Goal: Task Accomplishment & Management: Use online tool/utility

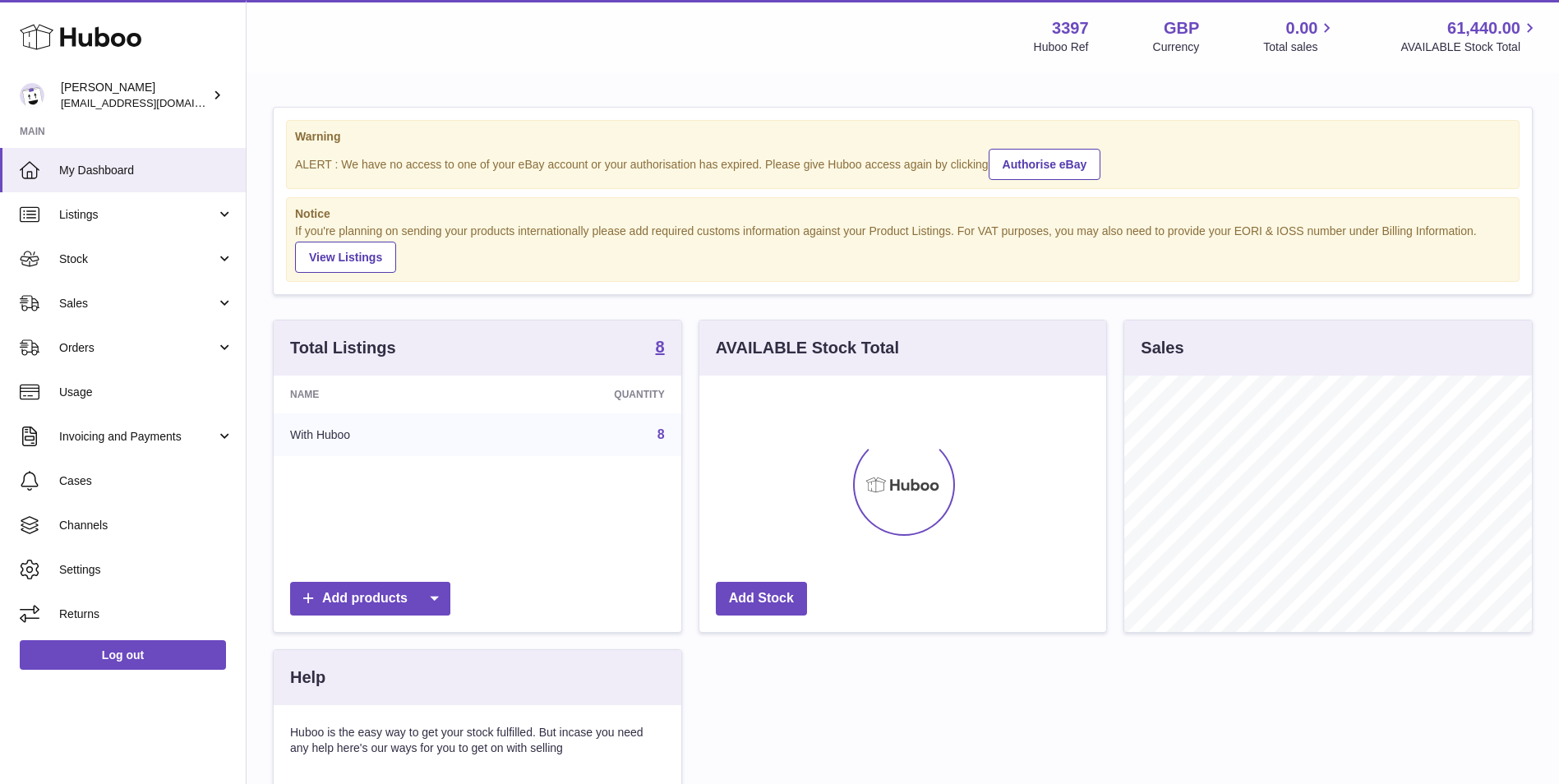
scroll to position [256, 407]
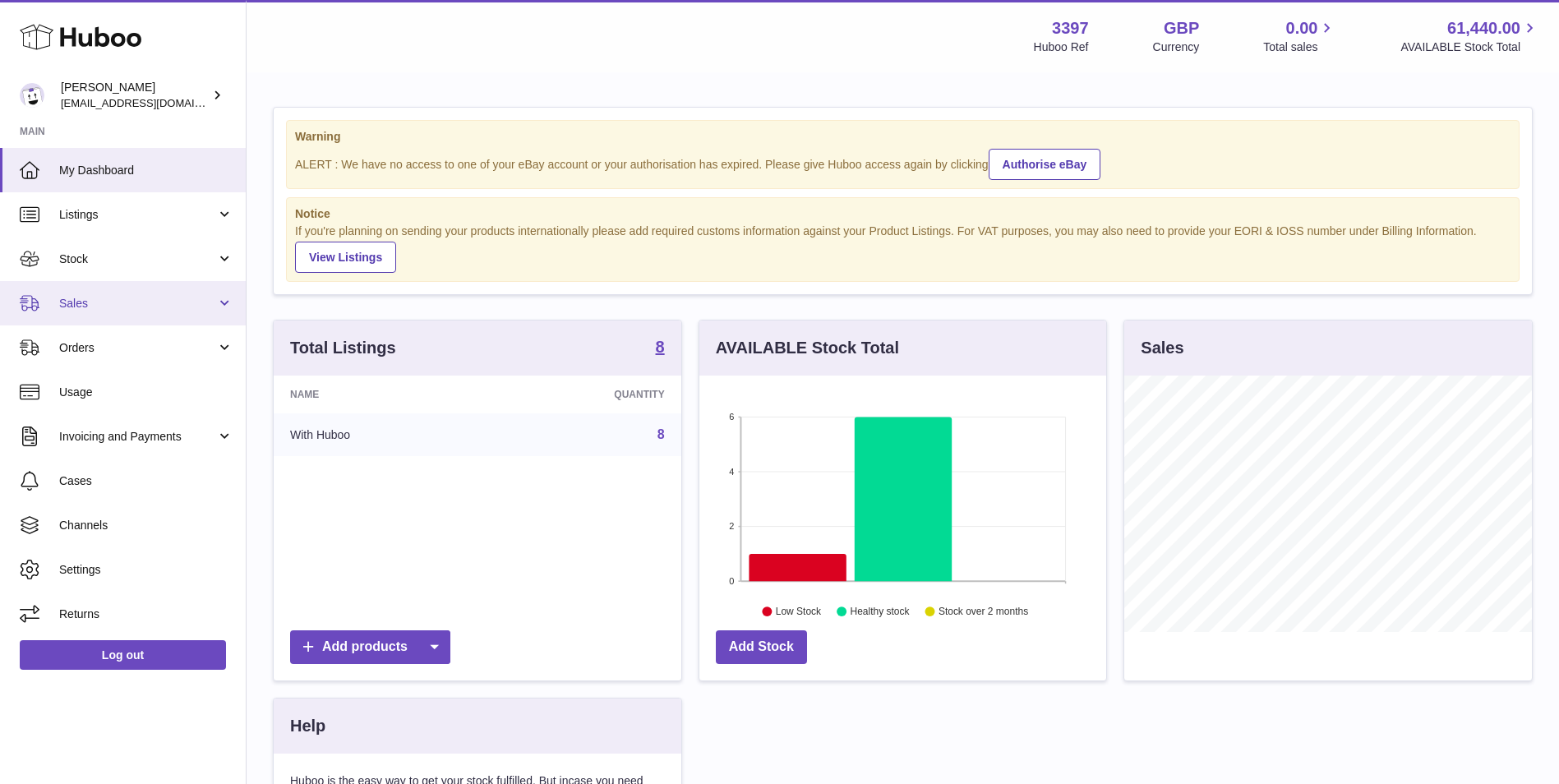
click at [209, 303] on span "Sales" at bounding box center [138, 304] width 157 height 16
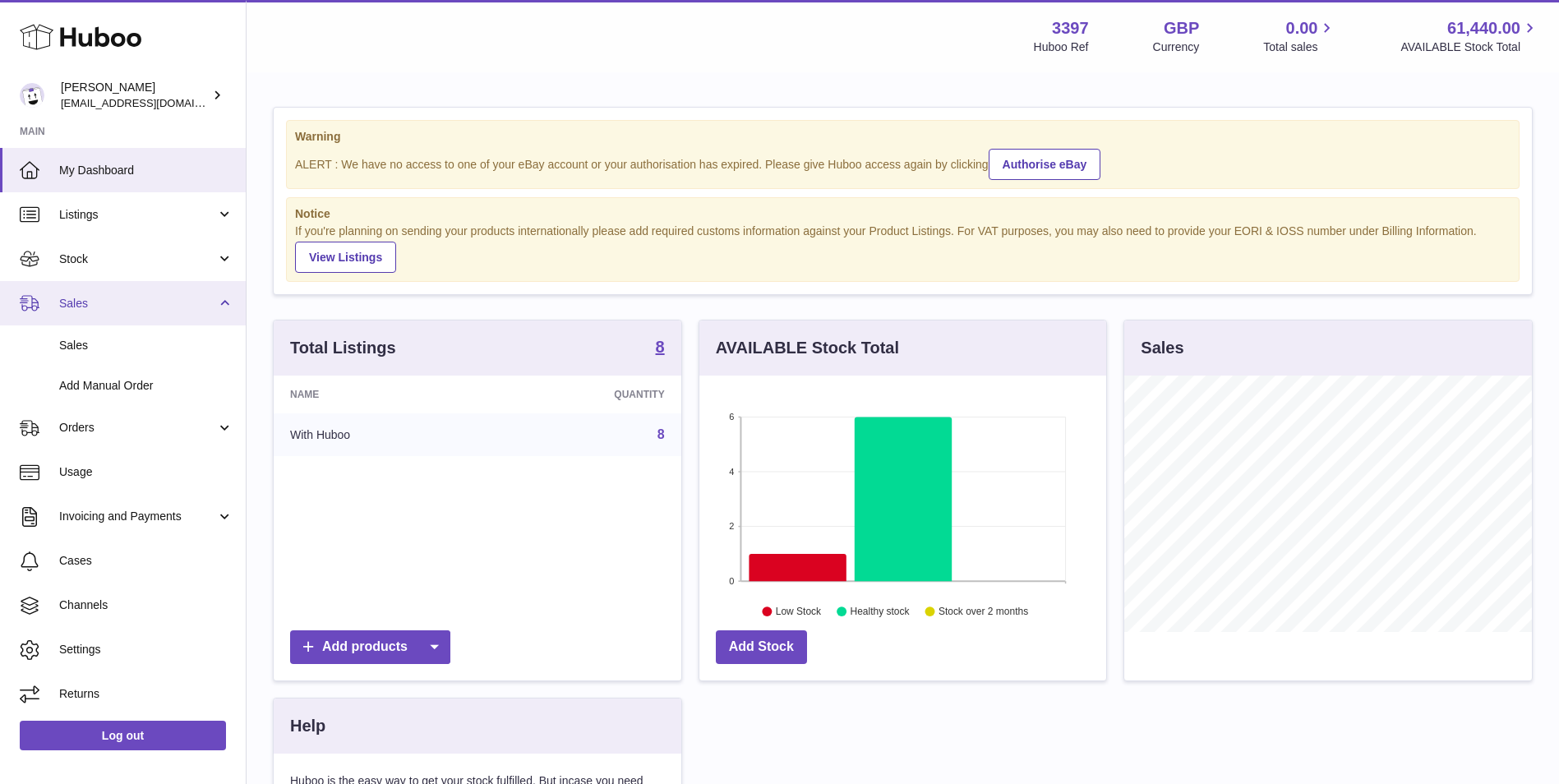
scroll to position [0, 0]
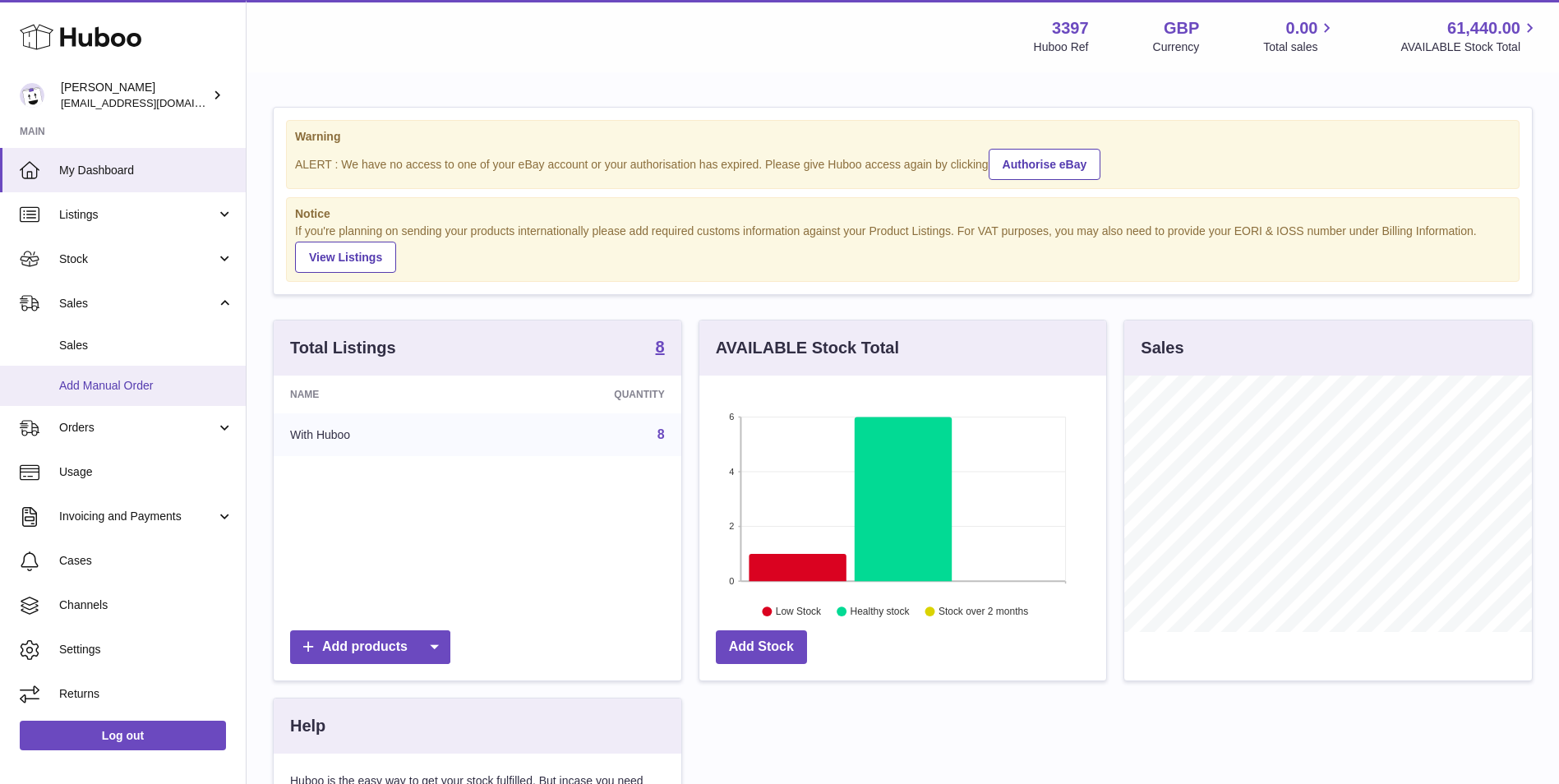
click at [155, 379] on span "Add Manual Order" at bounding box center [146, 385] width 174 height 16
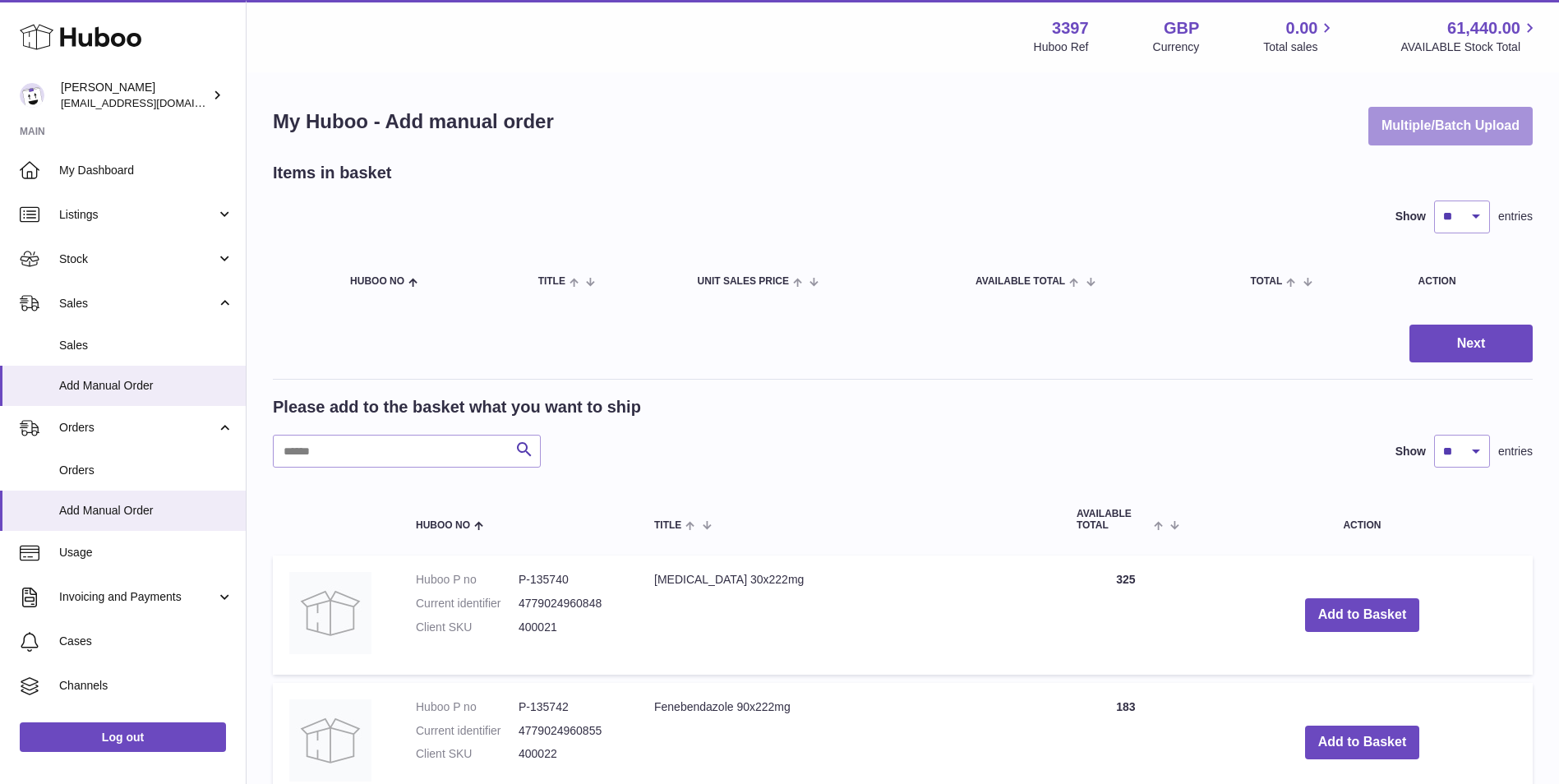
click at [1410, 111] on button "Multiple/Batch Upload" at bounding box center [1450, 126] width 164 height 38
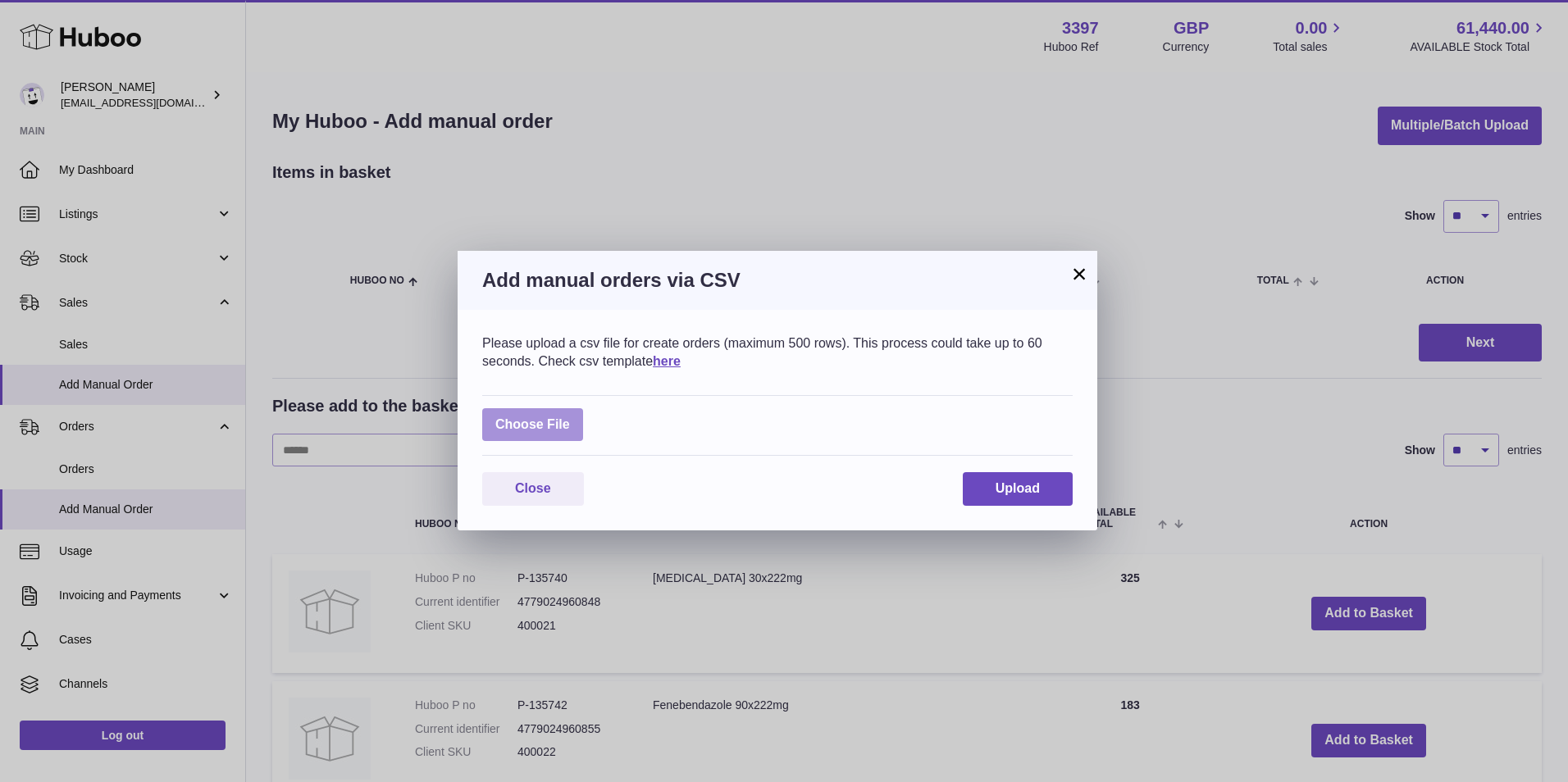
click at [529, 421] on label at bounding box center [532, 425] width 101 height 33
click at [570, 418] on input "file" at bounding box center [570, 417] width 1 height 1
type input "**********"
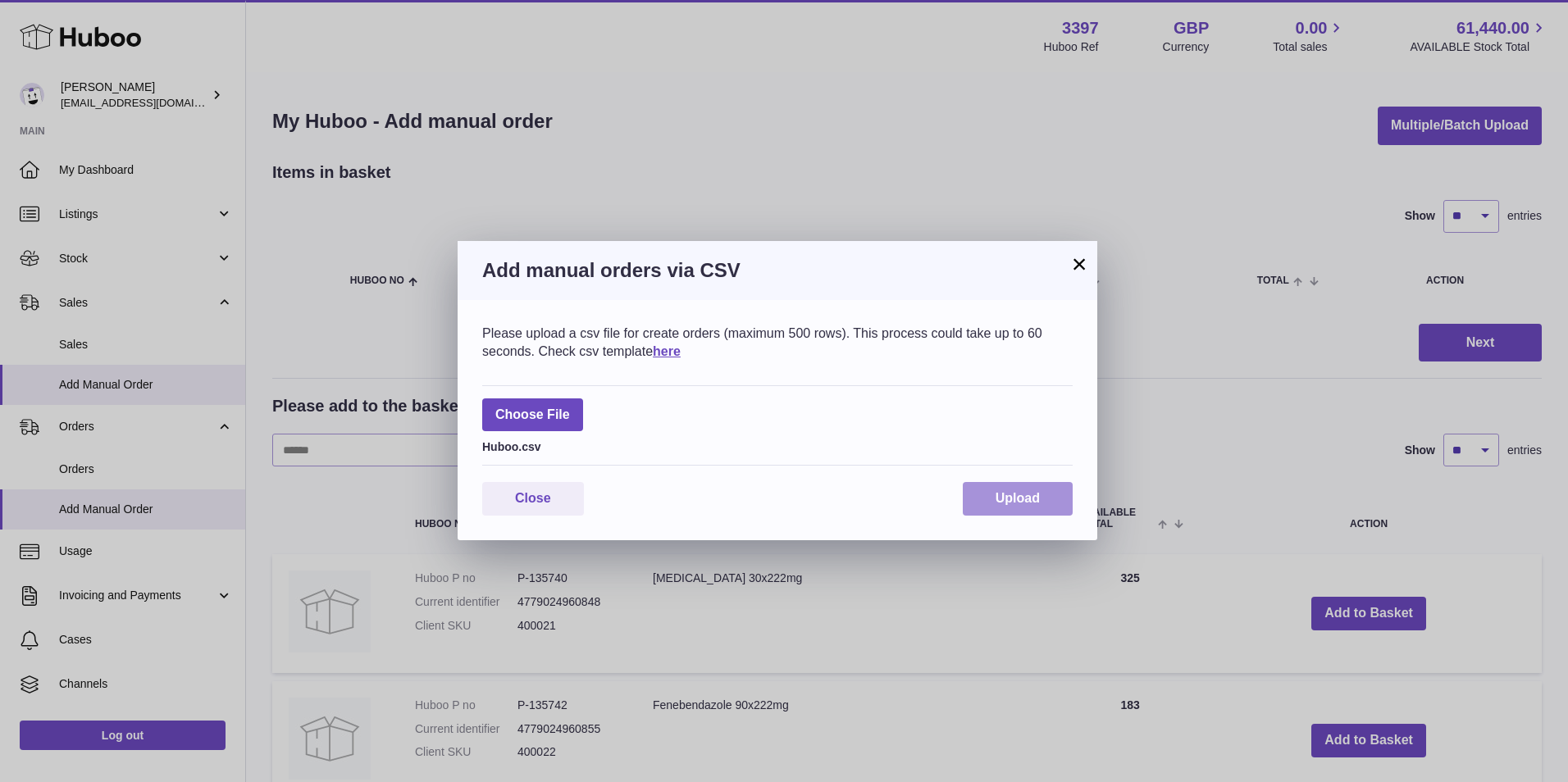
click at [1005, 492] on span "Upload" at bounding box center [1017, 497] width 44 height 14
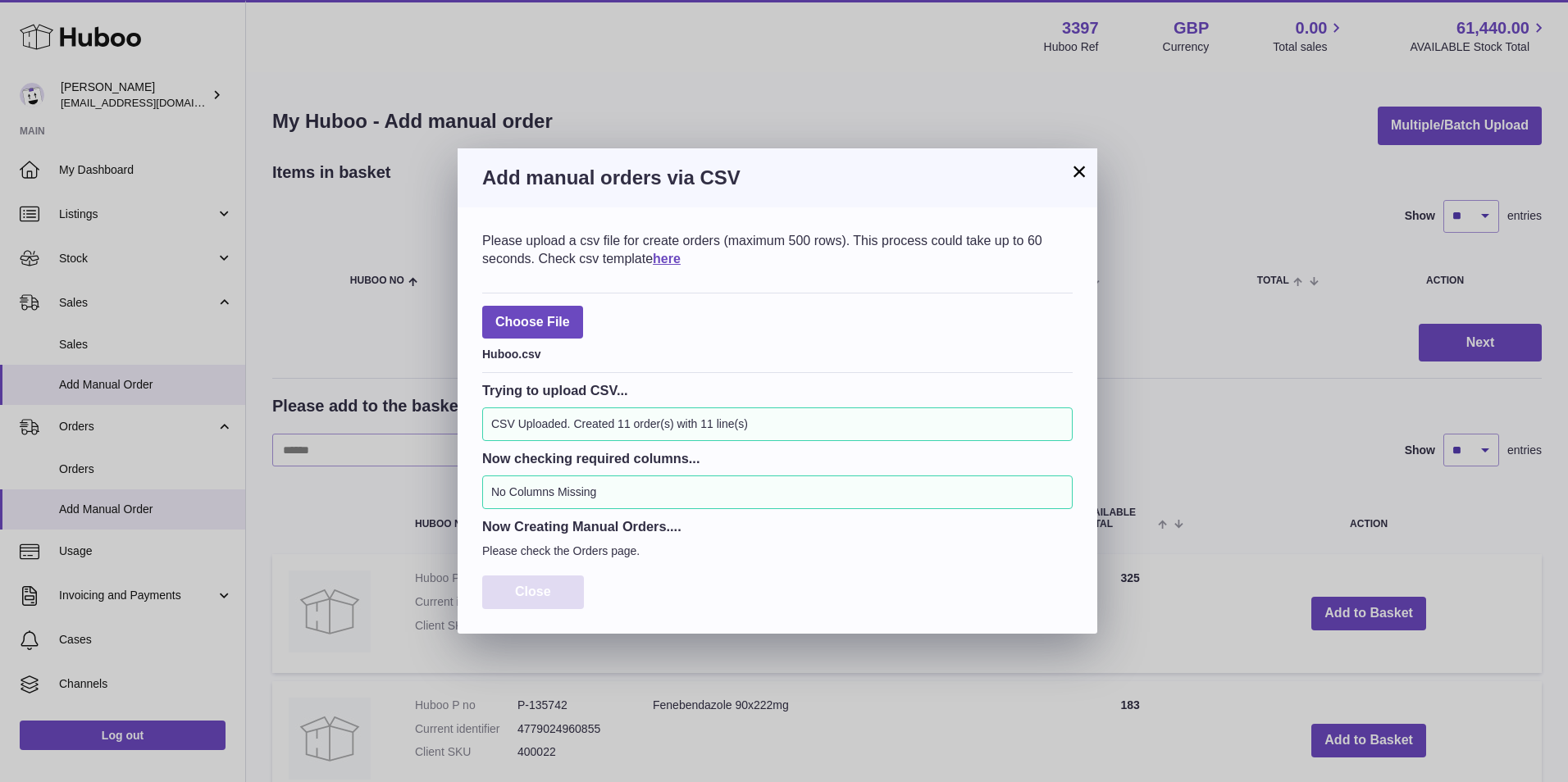
click at [523, 597] on span "Close" at bounding box center [533, 591] width 36 height 14
